Goal: Transaction & Acquisition: Book appointment/travel/reservation

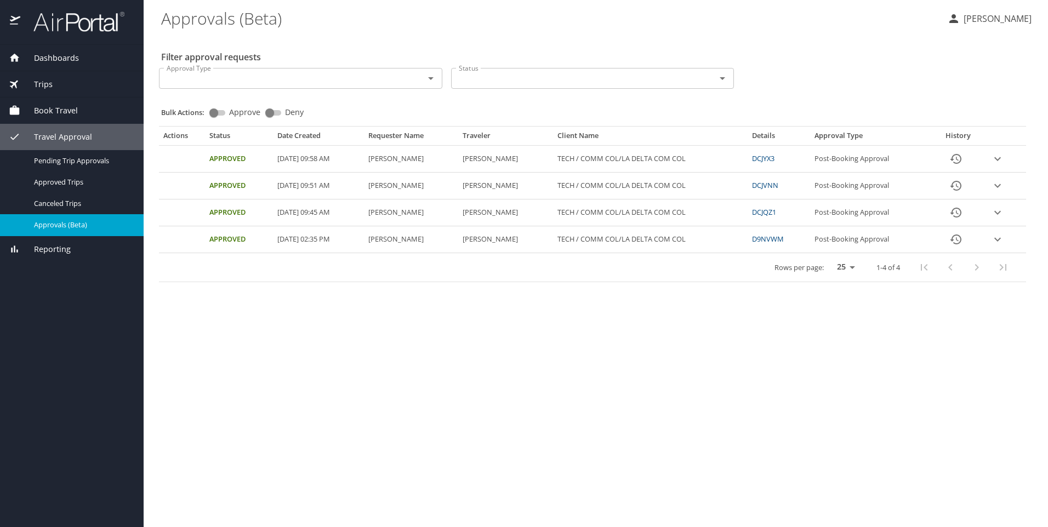
click at [56, 107] on span "Book Travel" at bounding box center [49, 111] width 58 height 12
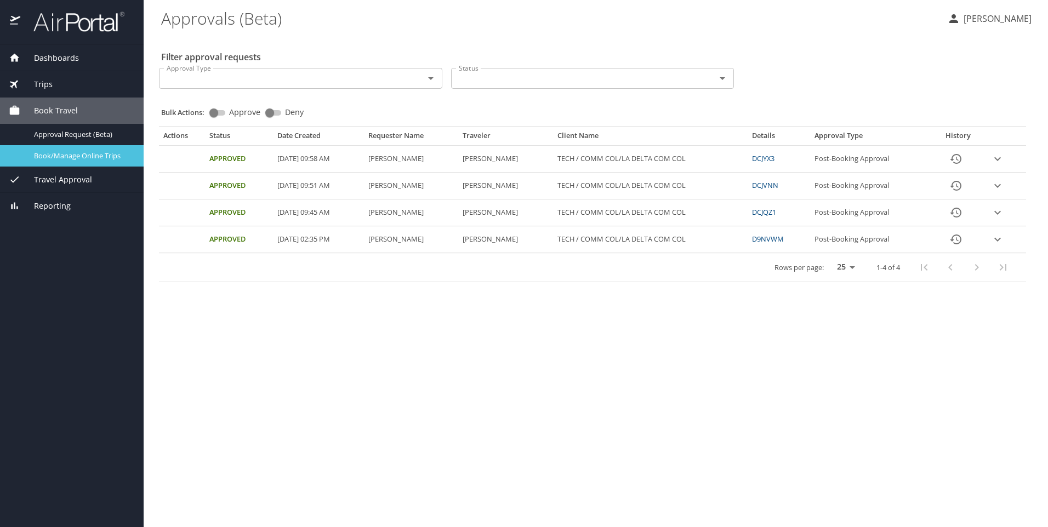
click at [78, 151] on span "Book/Manage Online Trips" at bounding box center [82, 156] width 96 height 10
